Goal: Navigation & Orientation: Find specific page/section

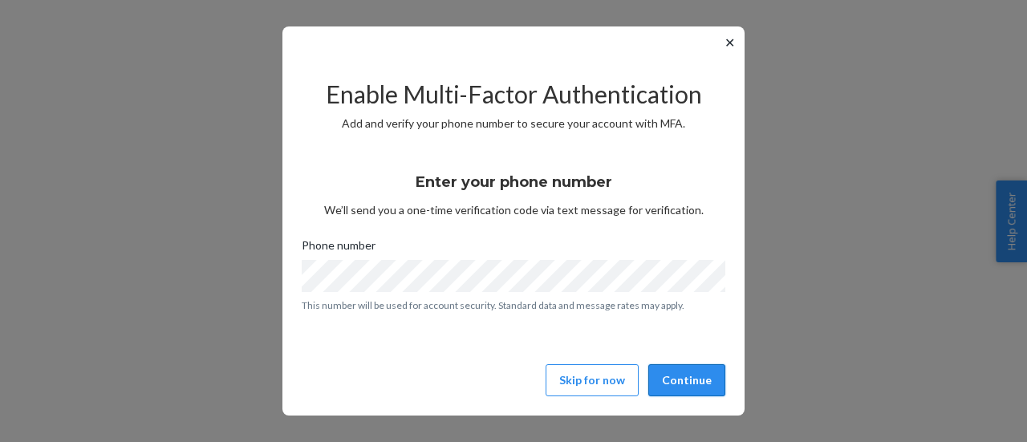
click at [692, 379] on button "Continue" at bounding box center [686, 380] width 77 height 32
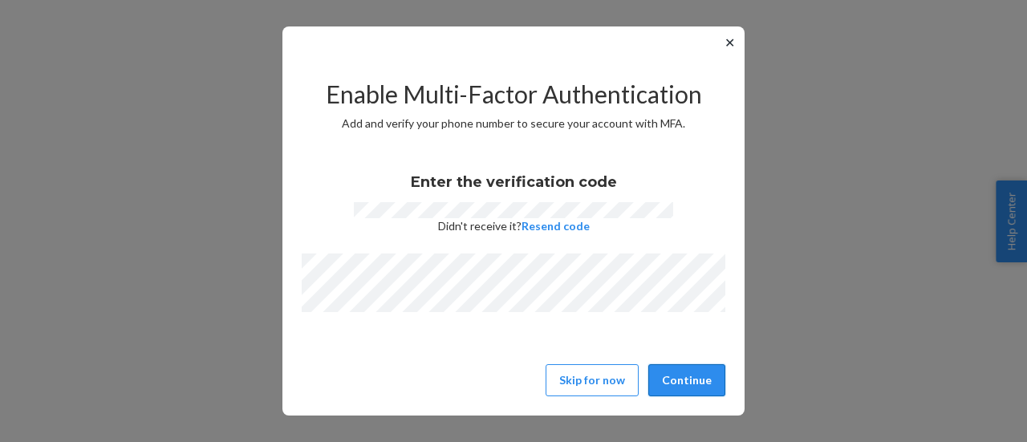
click at [690, 387] on button "Continue" at bounding box center [686, 380] width 77 height 32
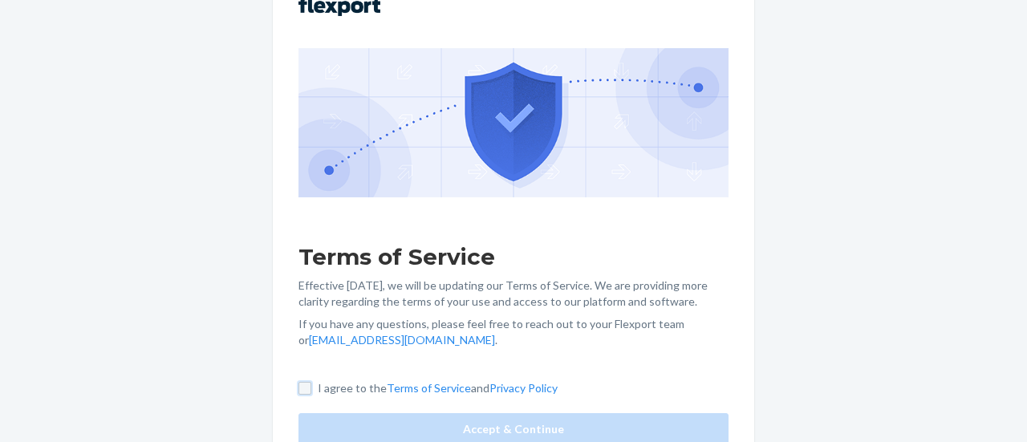
click at [303, 391] on input "I agree to the Terms of Service and Privacy Policy" at bounding box center [304, 388] width 13 height 13
checkbox input "true"
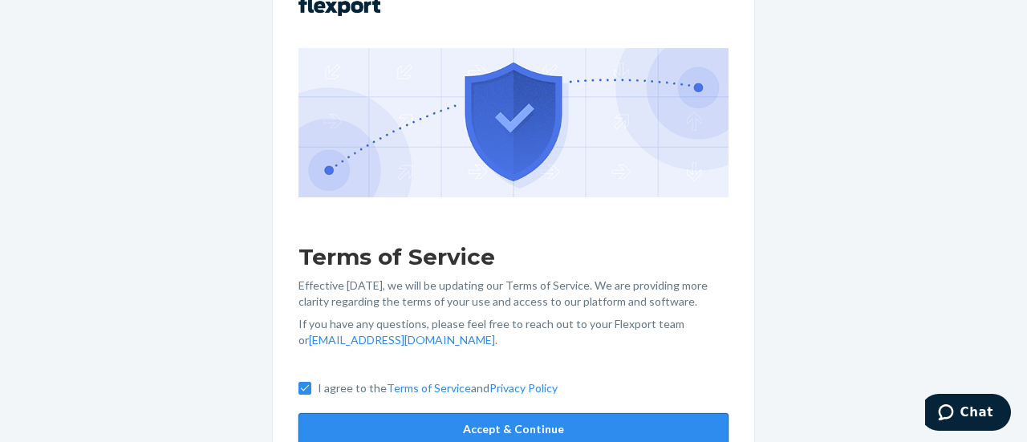
click at [332, 425] on button "Accept & Continue" at bounding box center [513, 429] width 430 height 32
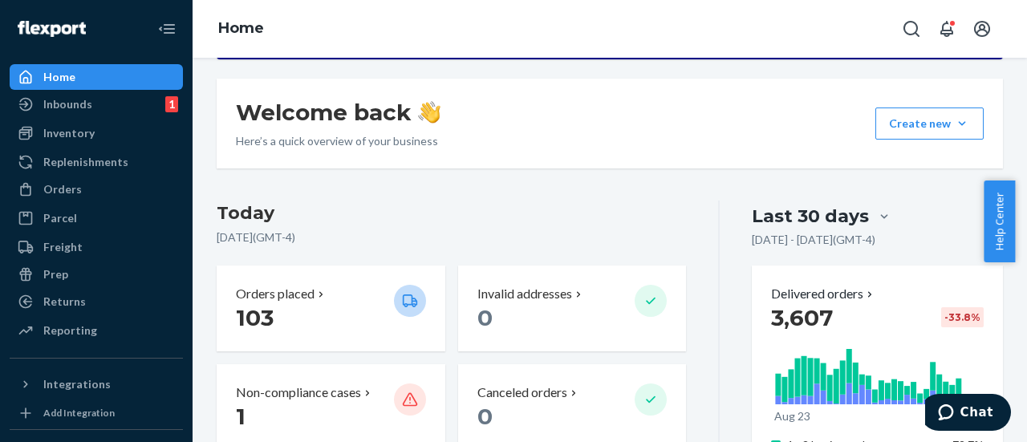
scroll to position [241, 0]
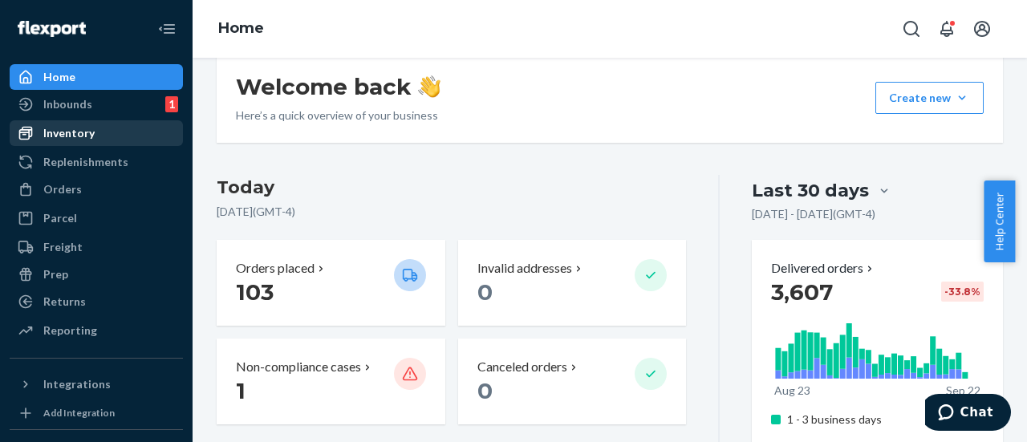
click at [69, 128] on div "Inventory" at bounding box center [68, 133] width 51 height 16
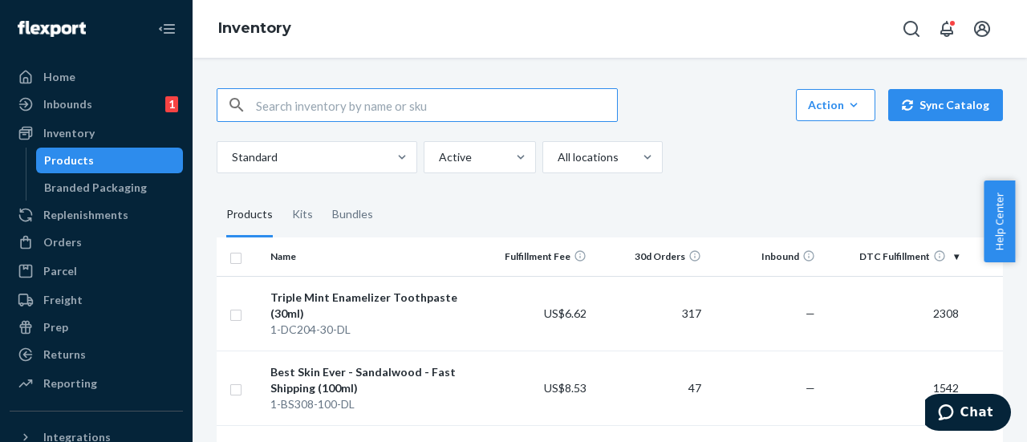
click at [363, 105] on input "text" at bounding box center [436, 105] width 361 height 32
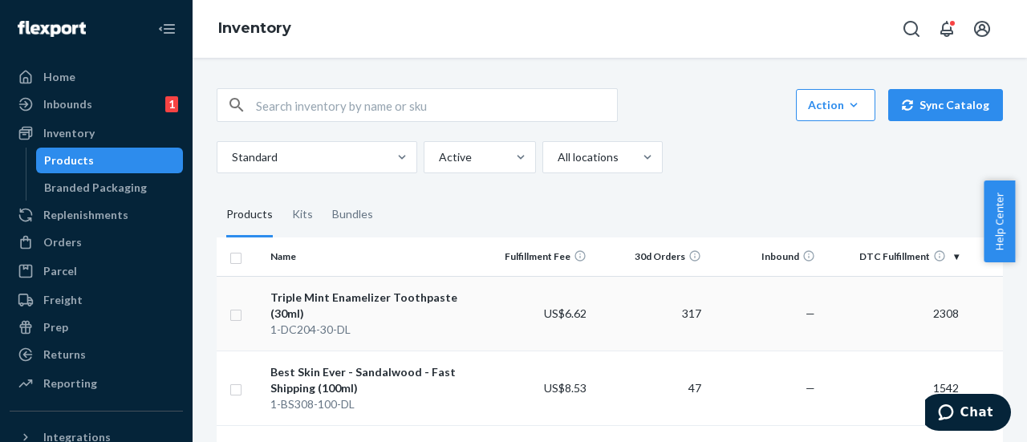
click at [395, 298] on div "Triple Mint Enamelizer Toothpaste (30ml)" at bounding box center [370, 306] width 201 height 32
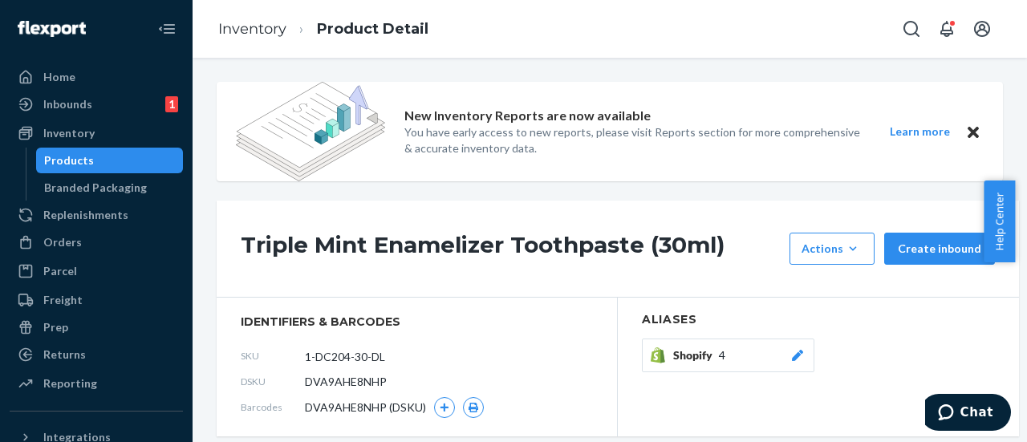
click at [427, 211] on div "Triple Mint Enamelizer Toothpaste (30ml) Actions Add components Hide Request re…" at bounding box center [618, 249] width 802 height 97
click at [78, 97] on div "Inbounds" at bounding box center [67, 104] width 49 height 16
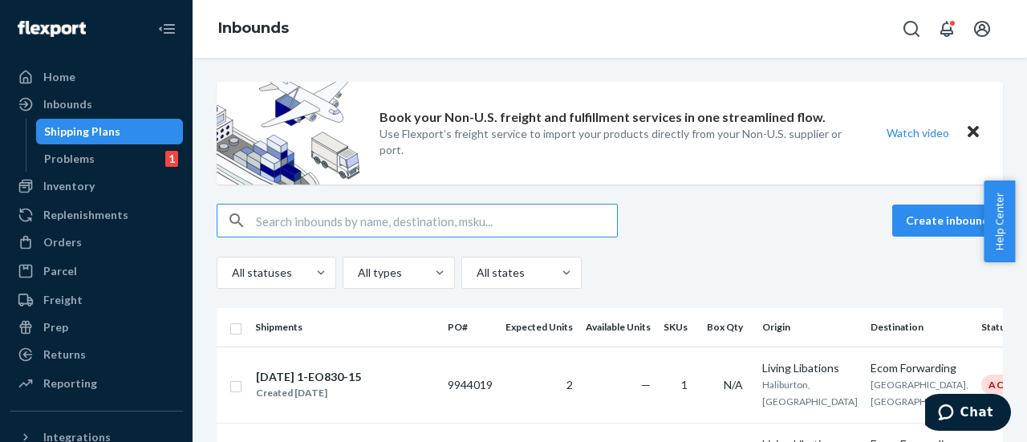
scroll to position [160, 0]
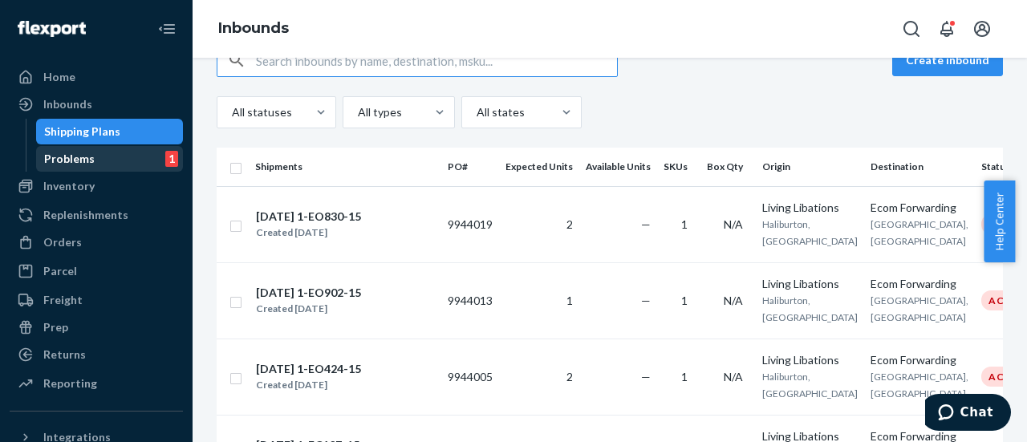
click at [67, 166] on div "Problems" at bounding box center [69, 159] width 51 height 16
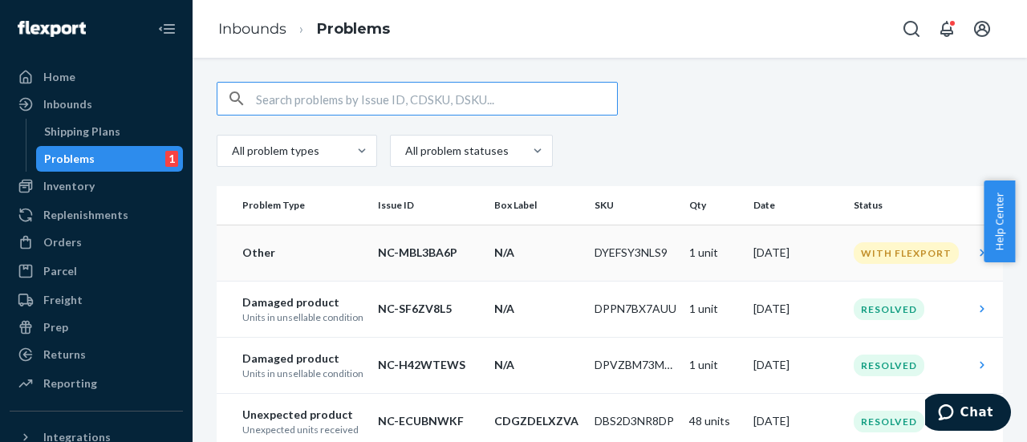
click at [440, 249] on p "NC-MBL3BA6P" at bounding box center [429, 253] width 103 height 16
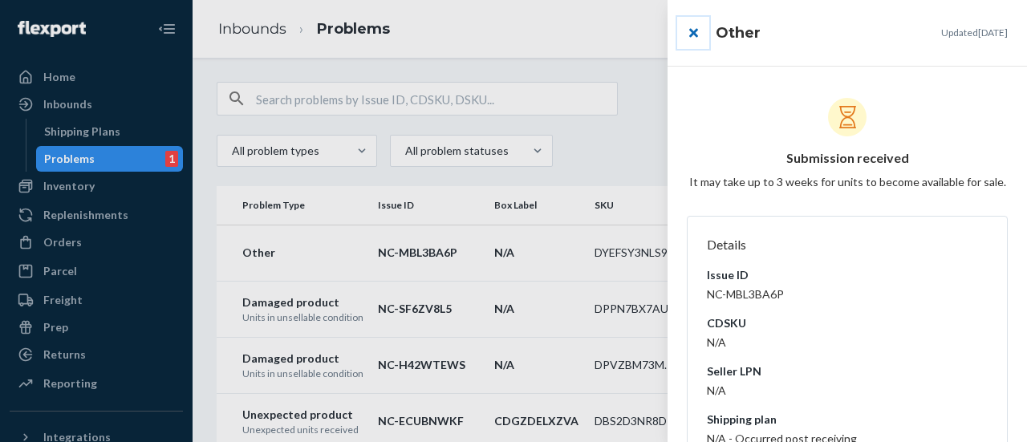
click at [690, 39] on button "close" at bounding box center [693, 33] width 32 height 32
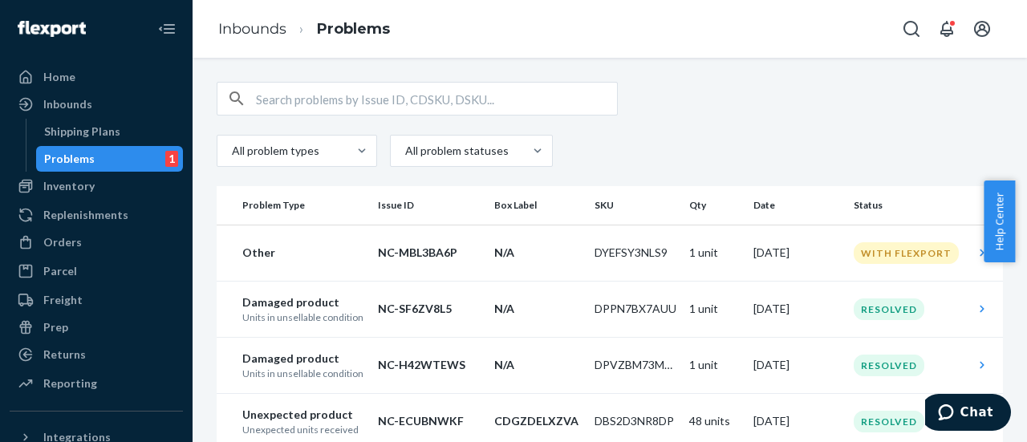
click at [698, 121] on div "All problem types All problem statuses" at bounding box center [610, 124] width 786 height 85
click at [27, 31] on img at bounding box center [52, 29] width 68 height 16
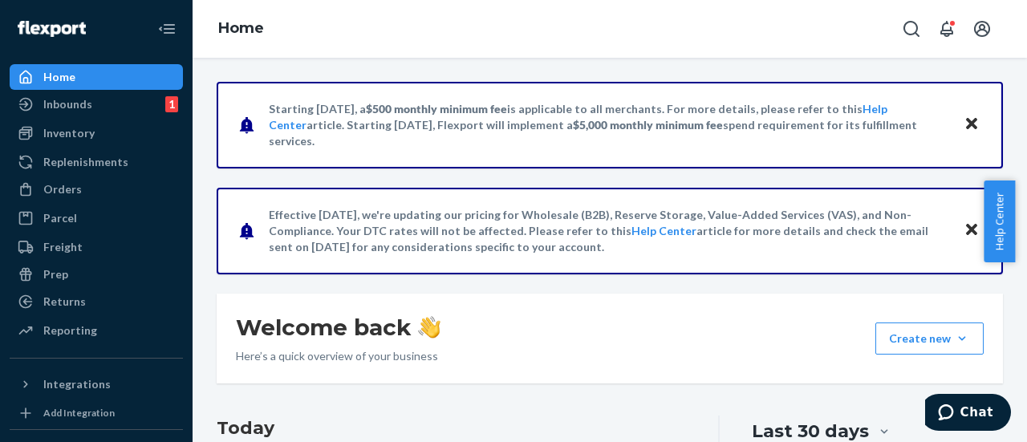
click at [74, 84] on div "Home" at bounding box center [96, 77] width 170 height 22
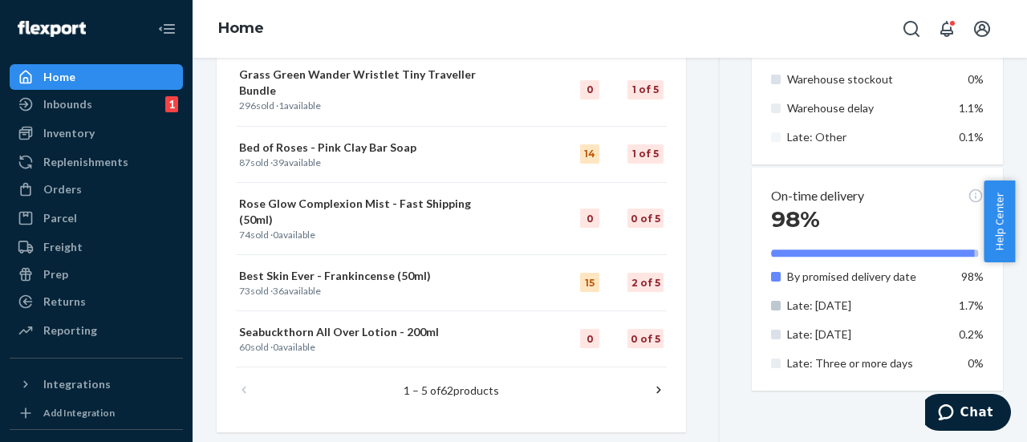
scroll to position [1012, 0]
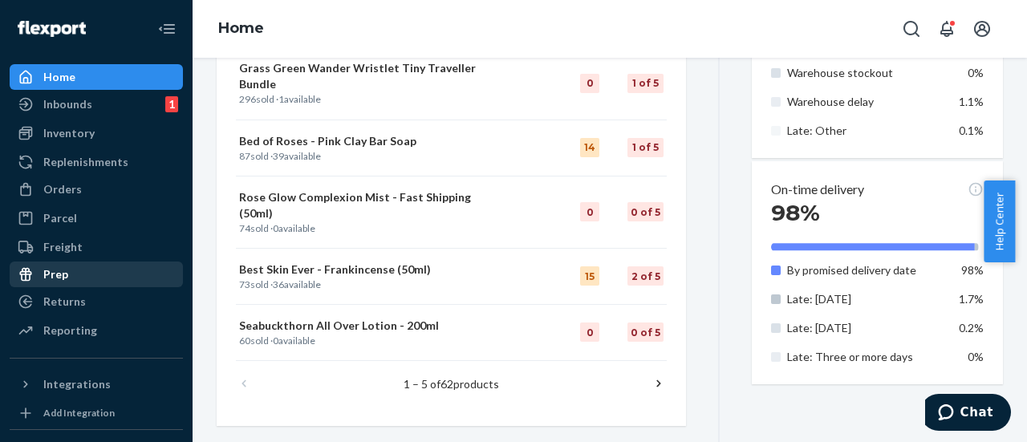
click at [106, 283] on div "Prep" at bounding box center [96, 274] width 170 height 22
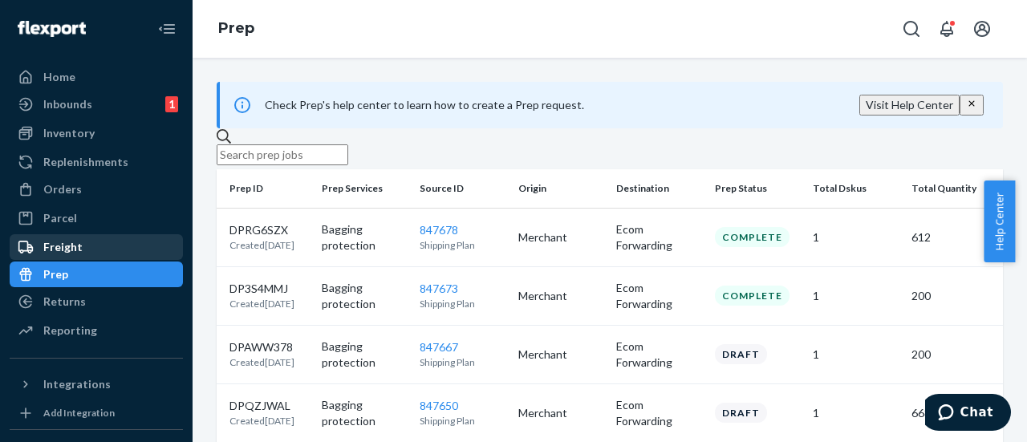
click at [67, 245] on div "Freight" at bounding box center [62, 247] width 39 height 16
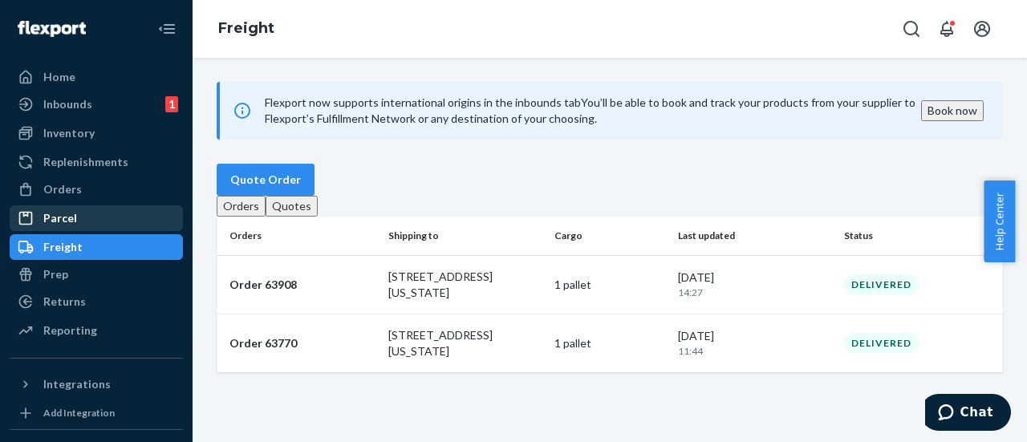
click at [75, 219] on div "Parcel" at bounding box center [60, 218] width 34 height 16
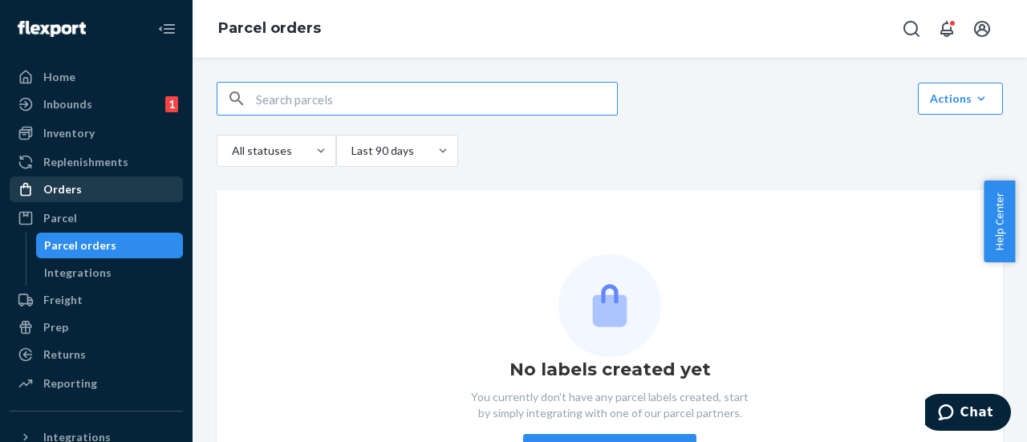
click at [75, 194] on div "Orders" at bounding box center [62, 189] width 39 height 16
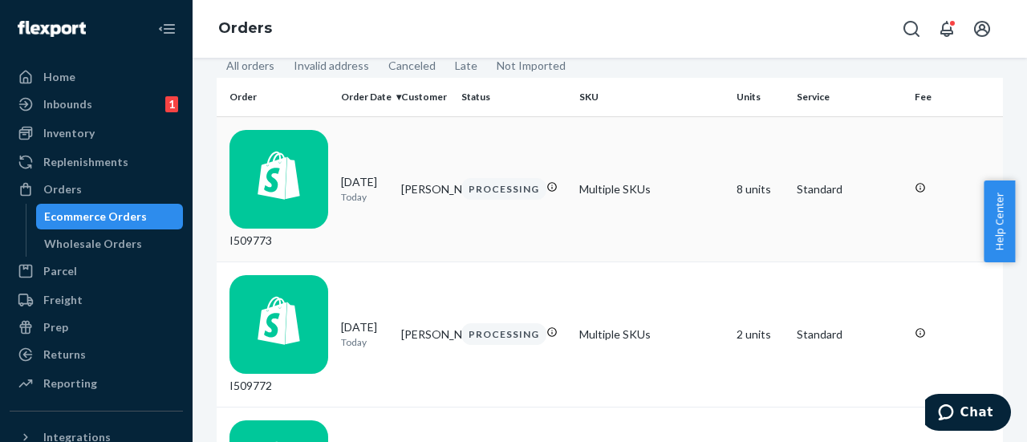
scroll to position [160, 0]
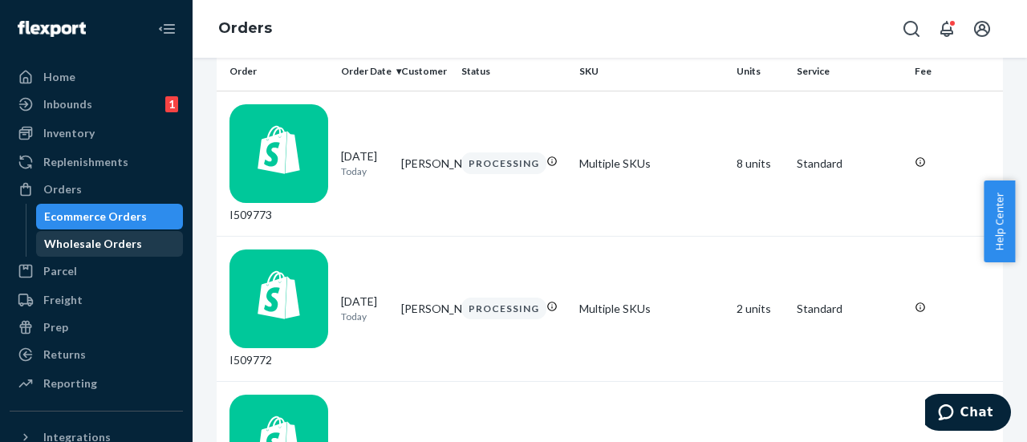
click at [88, 246] on div "Wholesale Orders" at bounding box center [93, 244] width 98 height 16
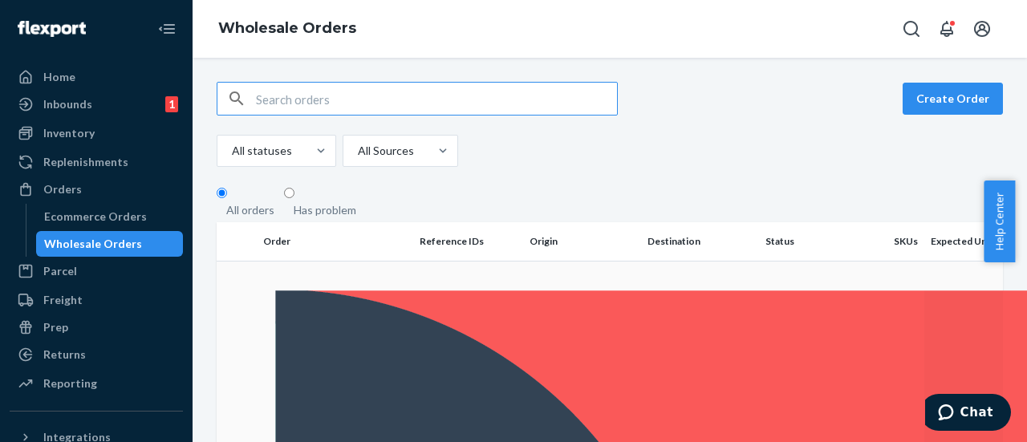
scroll to position [160, 0]
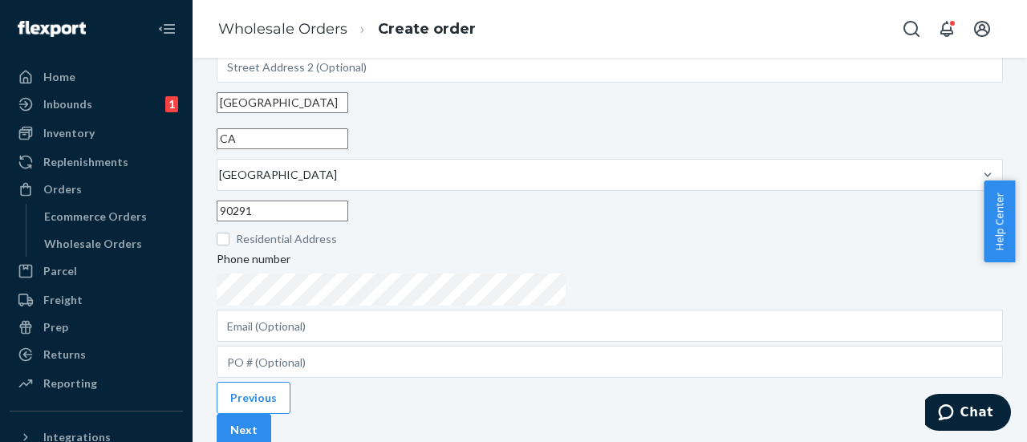
scroll to position [321, 0]
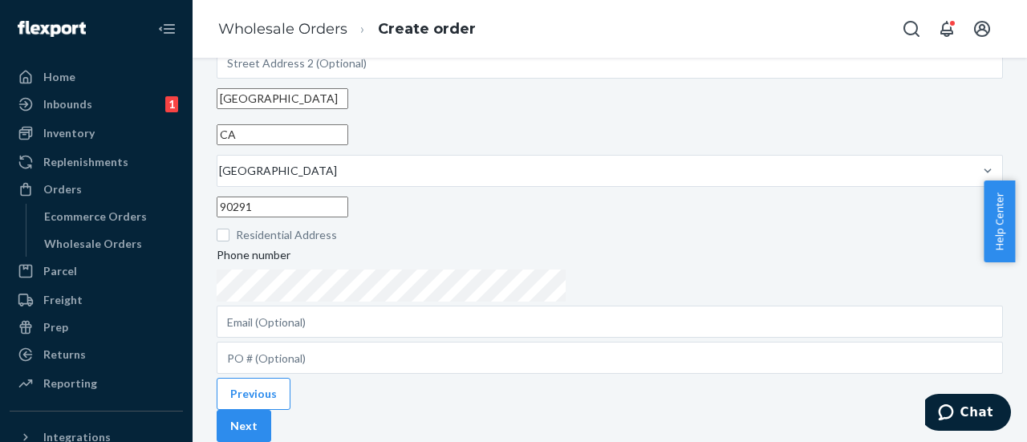
drag, startPoint x: 350, startPoint y: 327, endPoint x: 329, endPoint y: 322, distance: 21.4
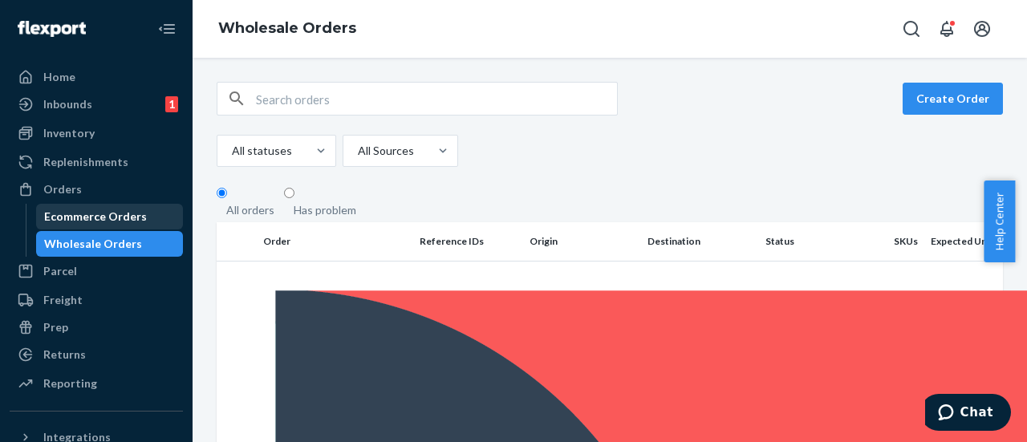
click at [121, 213] on div "Ecommerce Orders" at bounding box center [95, 217] width 103 height 16
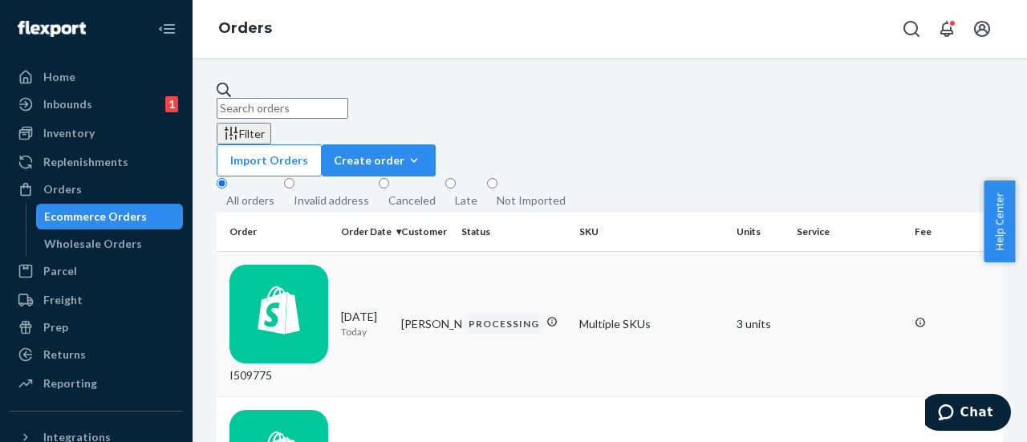
click at [282, 265] on div "I509775" at bounding box center [278, 324] width 99 height 119
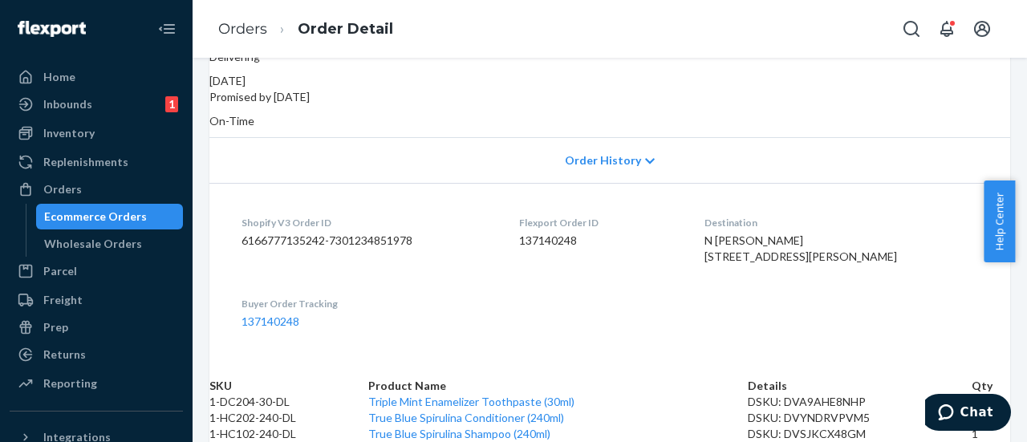
scroll to position [419, 0]
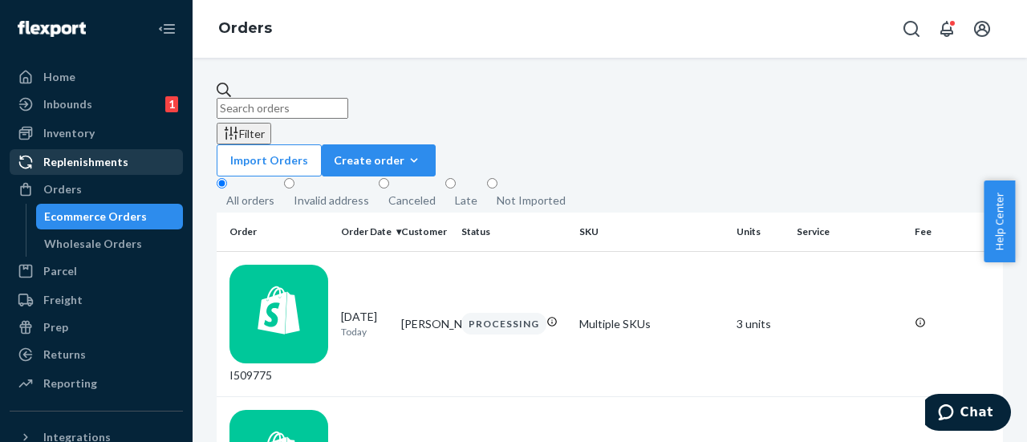
click at [78, 168] on div "Replenishments" at bounding box center [85, 162] width 85 height 16
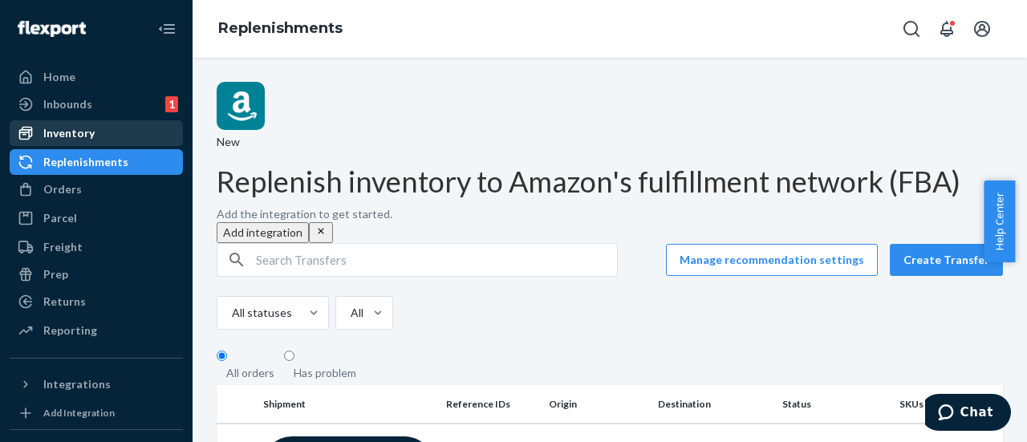
click at [95, 136] on div "Inventory" at bounding box center [96, 133] width 170 height 22
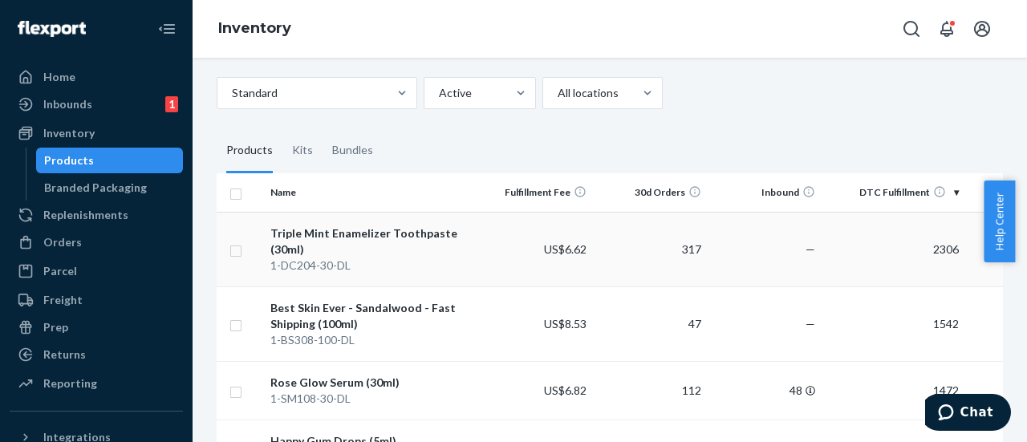
scroll to position [80, 0]
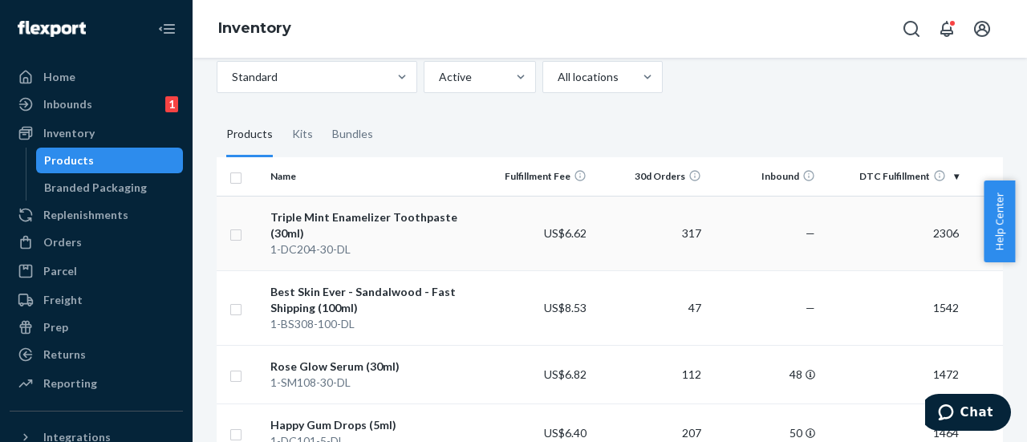
click at [382, 217] on div "Triple Mint Enamelizer Toothpaste (30ml)" at bounding box center [370, 225] width 201 height 32
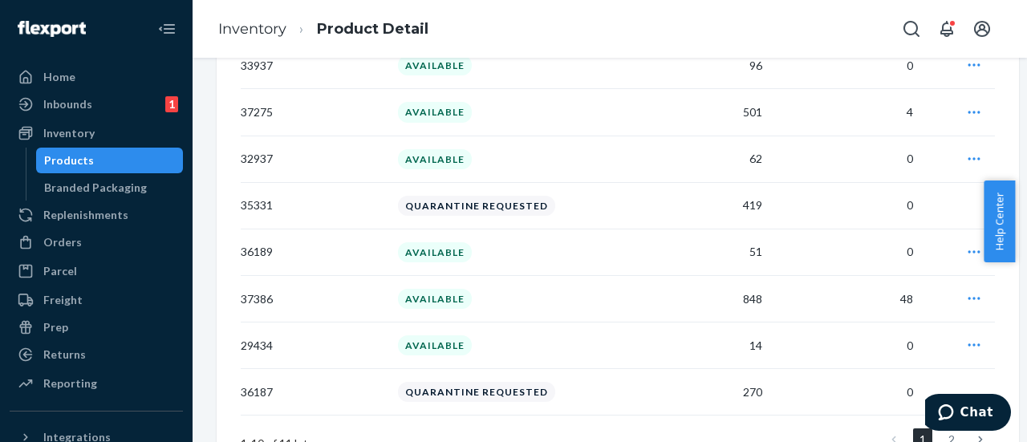
scroll to position [1364, 0]
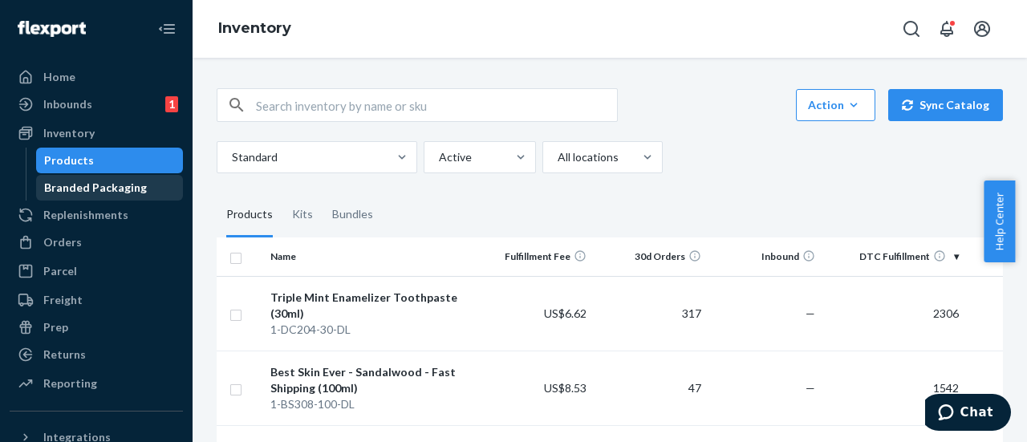
click at [75, 184] on div "Branded Packaging" at bounding box center [95, 188] width 103 height 16
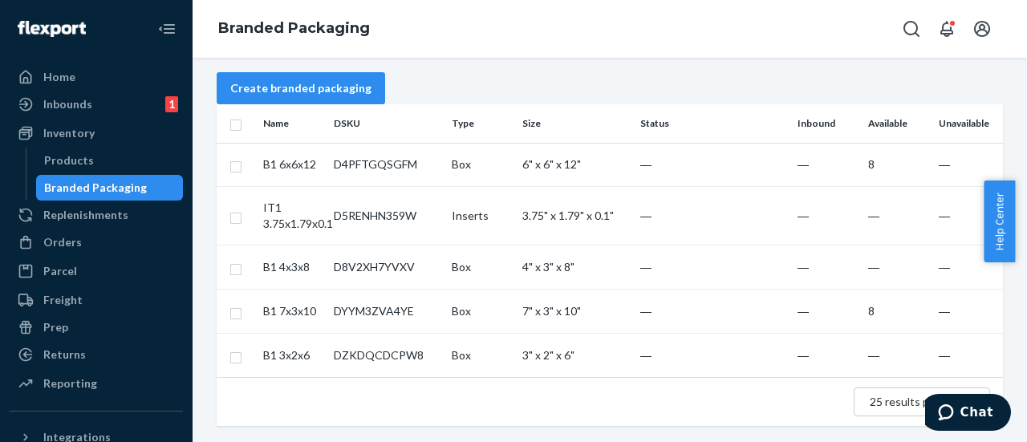
scroll to position [40, 0]
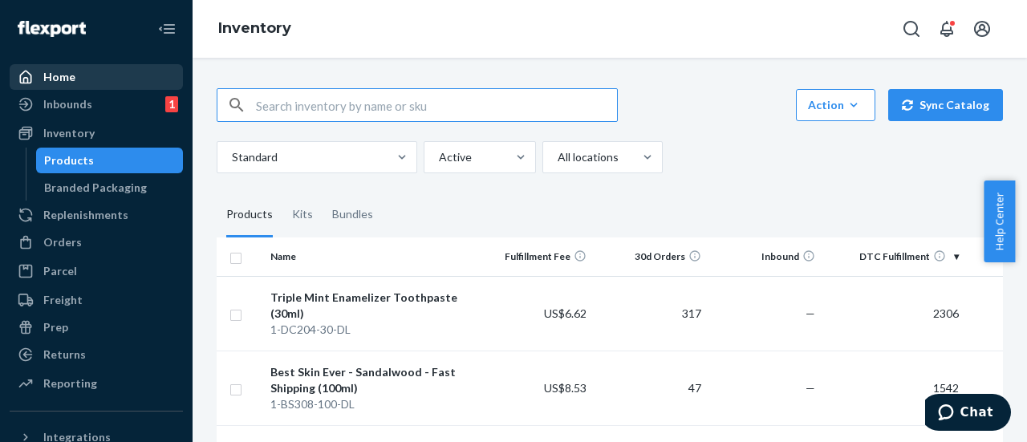
click at [79, 81] on div "Home" at bounding box center [96, 77] width 170 height 22
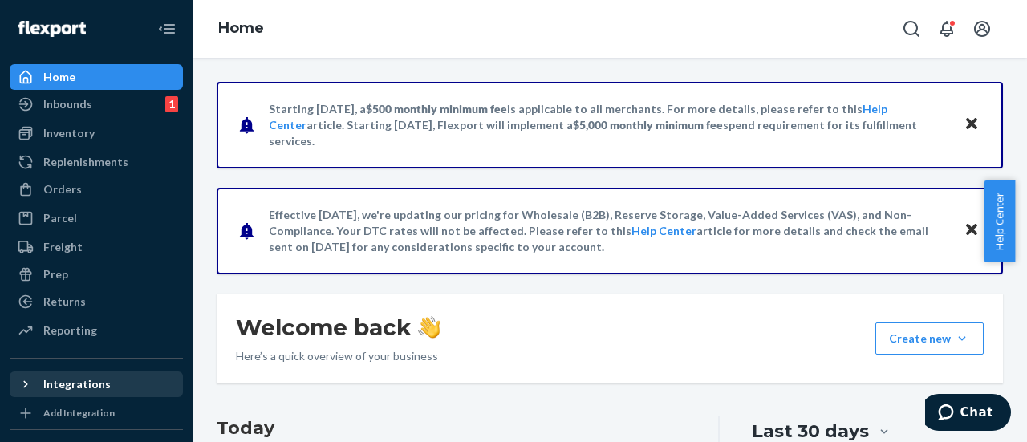
click at [117, 381] on div "Integrations" at bounding box center [96, 384] width 170 height 22
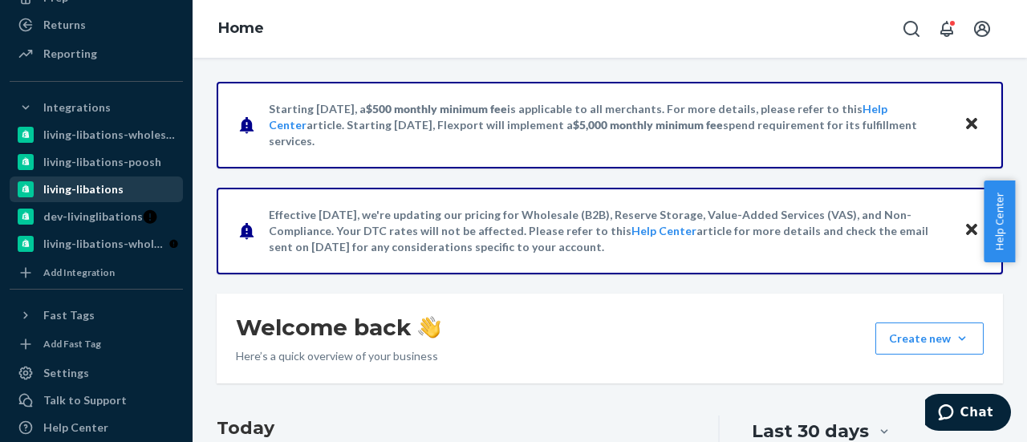
scroll to position [321, 0]
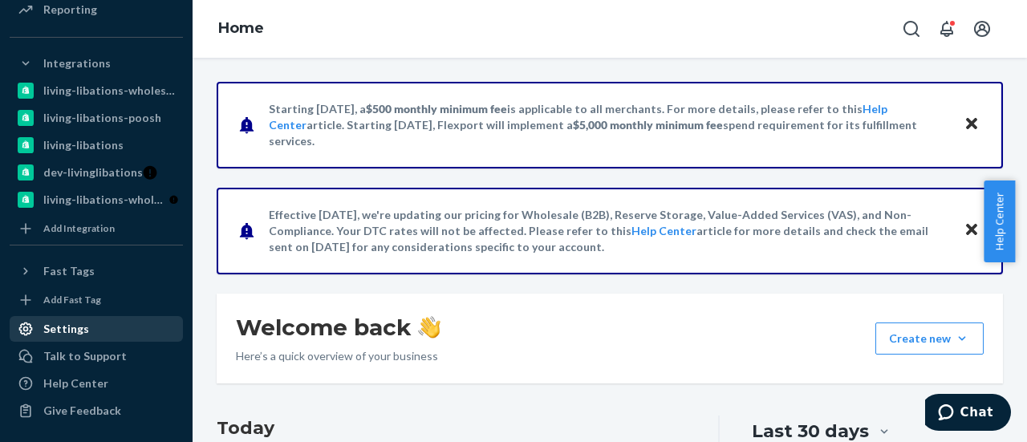
click at [109, 330] on div "Settings" at bounding box center [96, 329] width 170 height 22
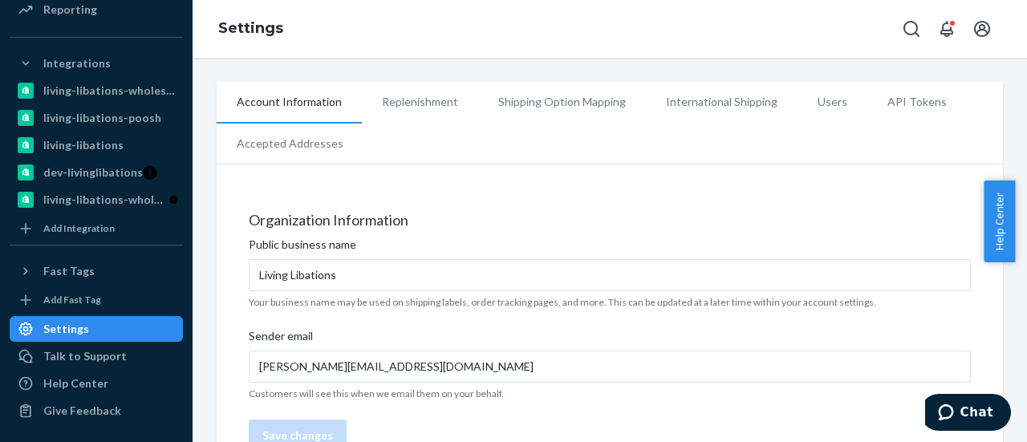
click at [422, 111] on li "Replenishment" at bounding box center [420, 102] width 116 height 40
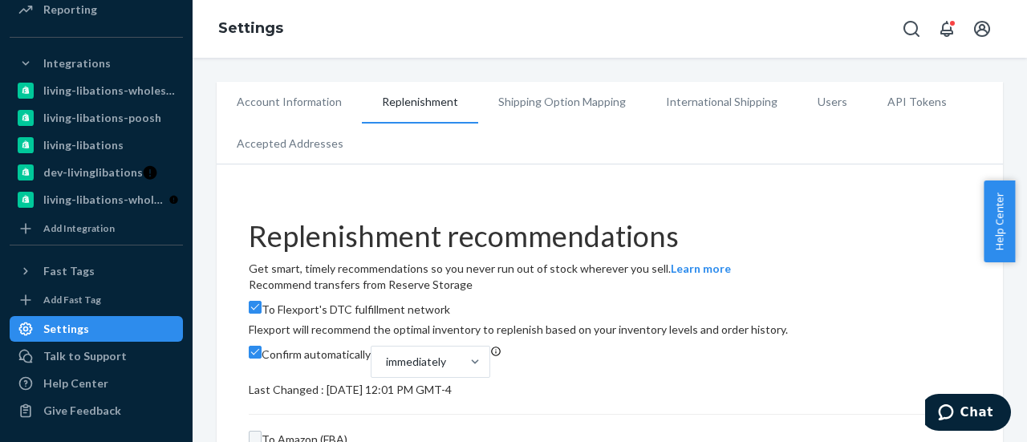
click at [536, 99] on li "Shipping Option Mapping" at bounding box center [562, 102] width 168 height 40
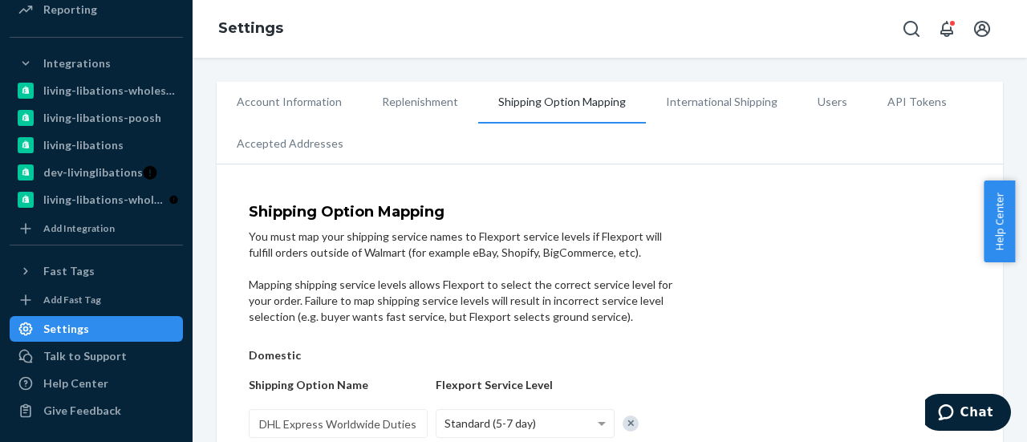
click at [701, 100] on li "International Shipping" at bounding box center [722, 102] width 152 height 40
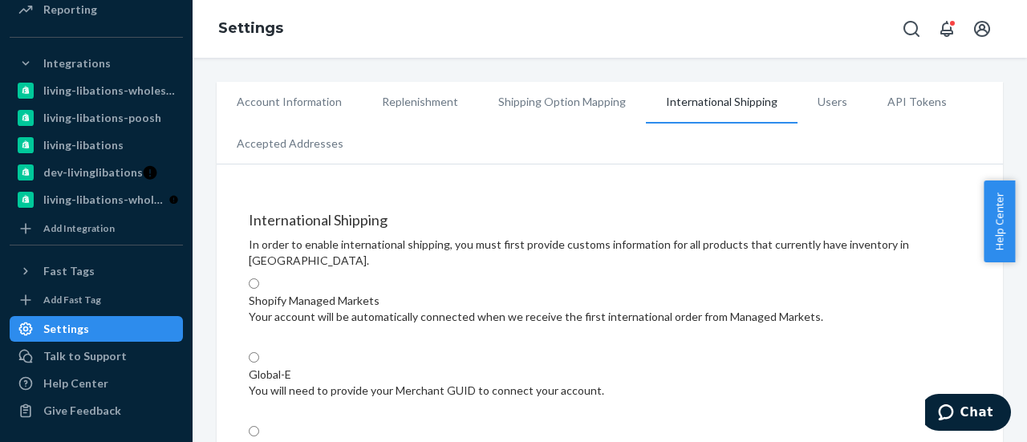
click at [813, 108] on li "Users" at bounding box center [832, 102] width 70 height 40
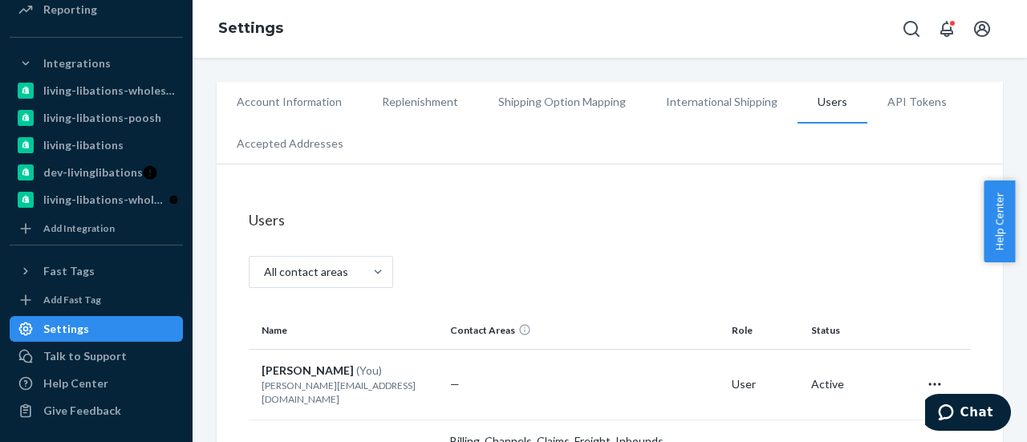
click at [883, 105] on li "API Tokens" at bounding box center [916, 102] width 99 height 40
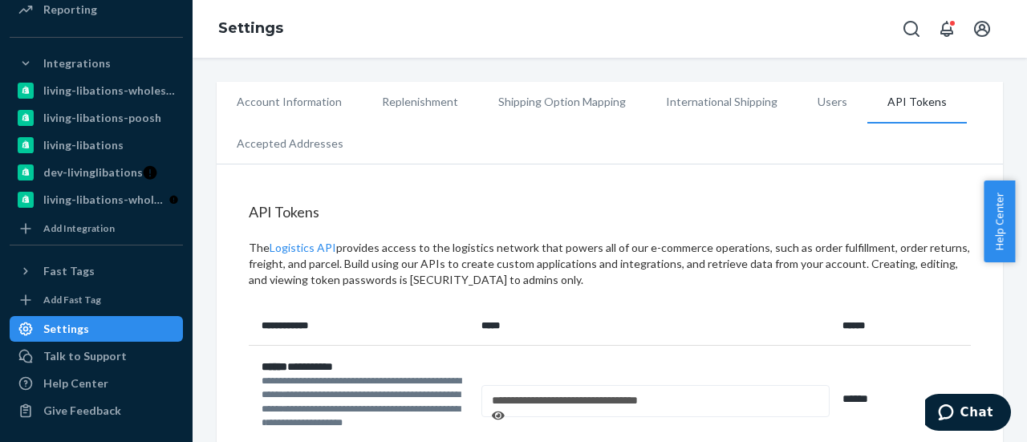
click at [254, 150] on li "Accepted Addresses" at bounding box center [290, 144] width 147 height 40
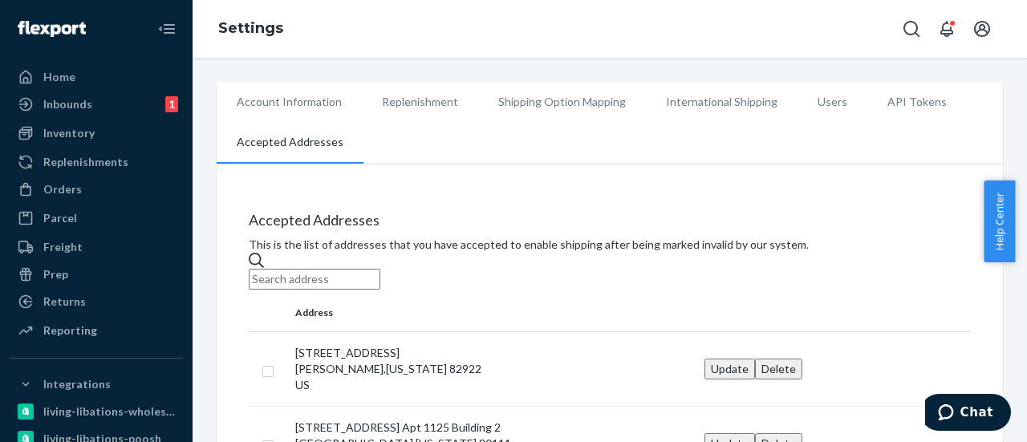
click at [39, 41] on link at bounding box center [52, 27] width 84 height 33
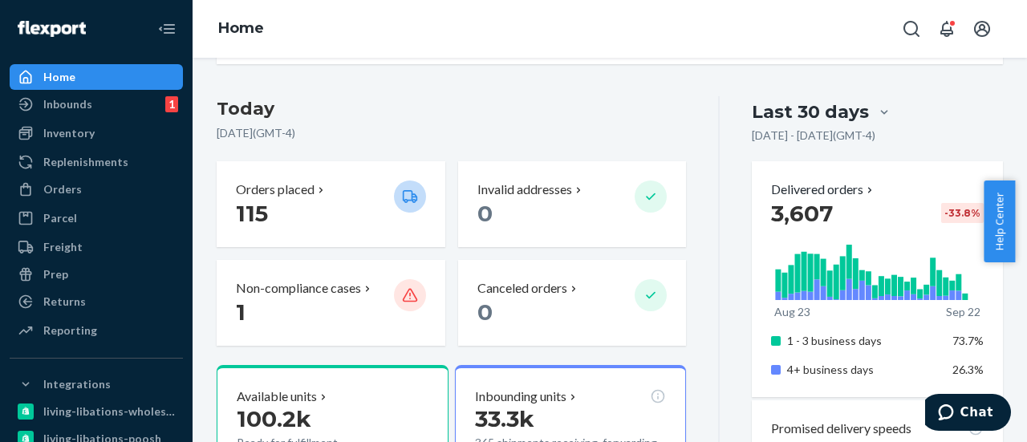
scroll to position [321, 0]
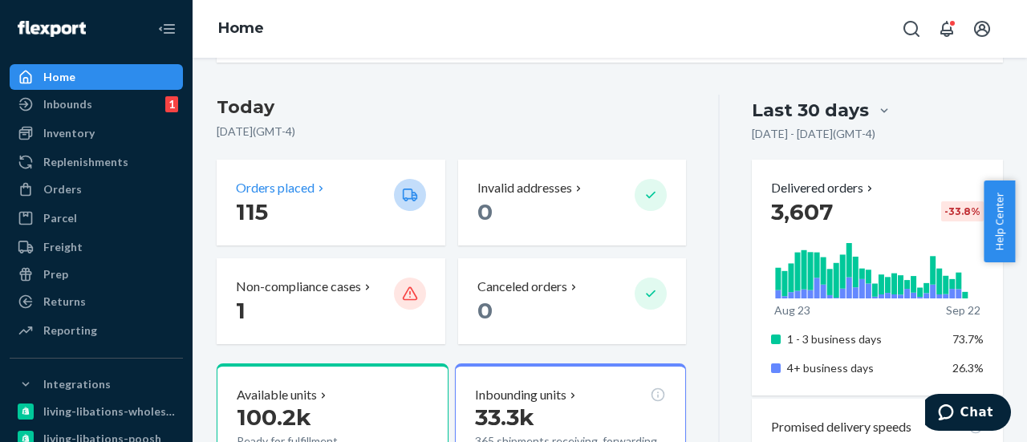
click at [314, 196] on p "Orders placed" at bounding box center [275, 188] width 79 height 18
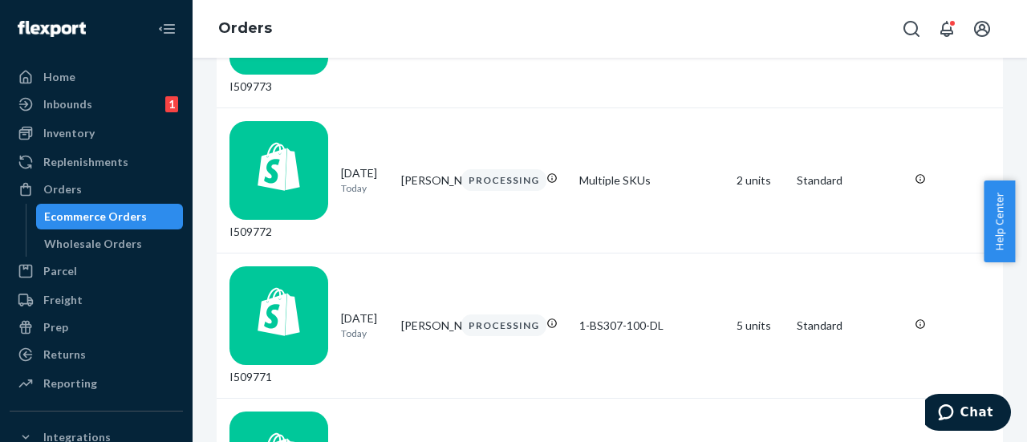
scroll to position [722, 0]
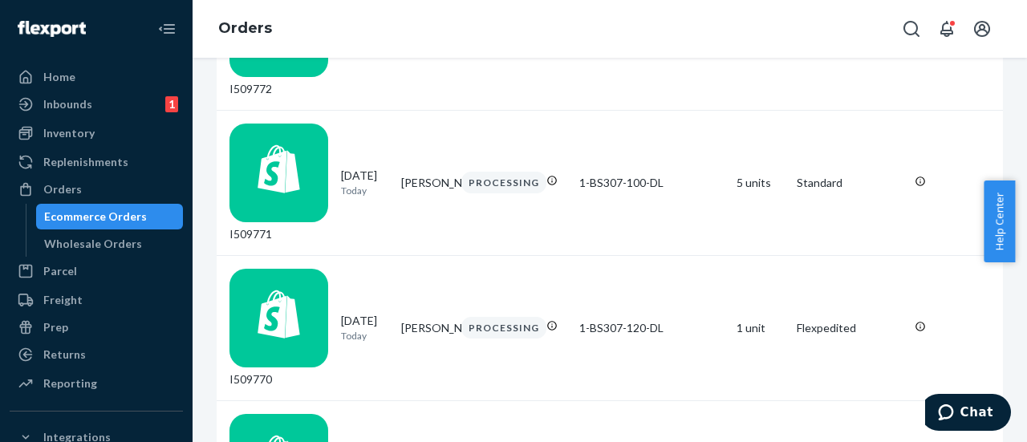
drag, startPoint x: 107, startPoint y: 216, endPoint x: 105, endPoint y: 208, distance: 8.2
